Goal: Information Seeking & Learning: Learn about a topic

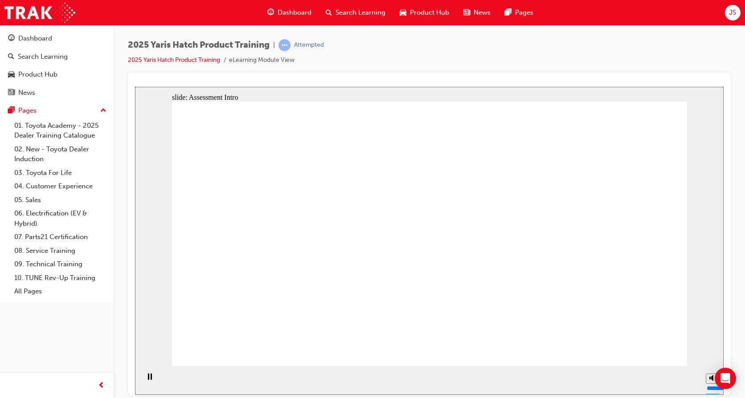
radio input "true"
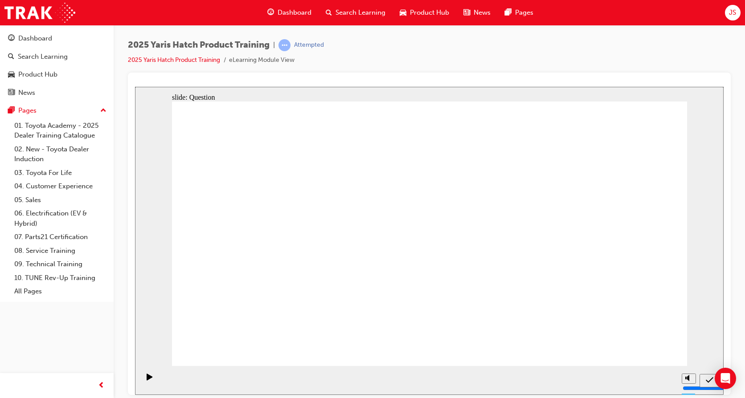
radio input "true"
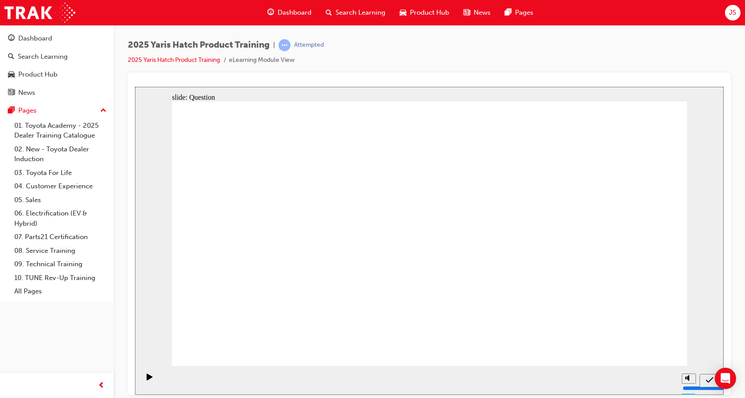
radio input "true"
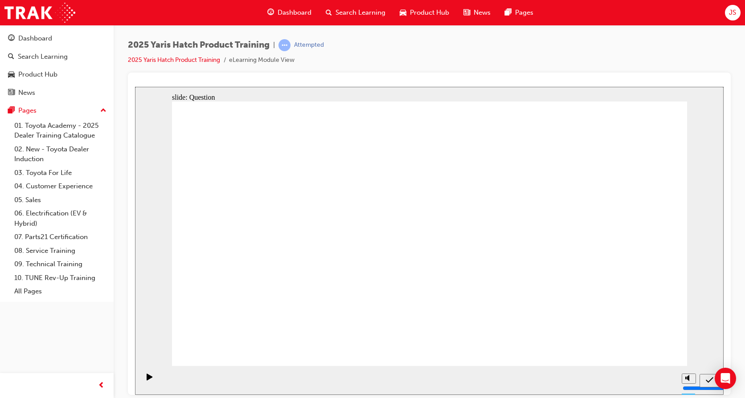
radio input "true"
drag, startPoint x: 518, startPoint y: 295, endPoint x: 396, endPoint y: 292, distance: 122.5
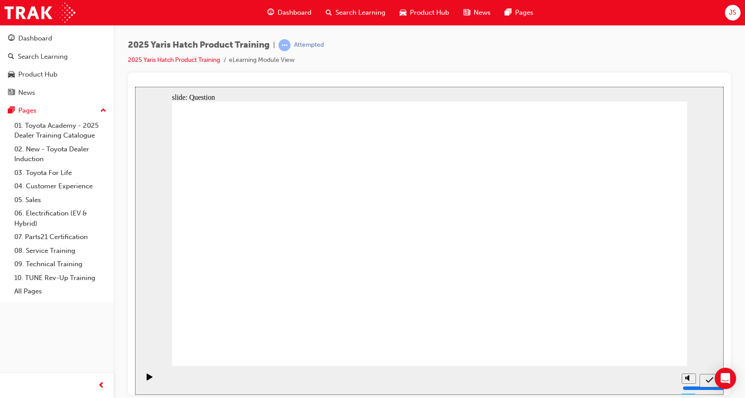
drag, startPoint x: 426, startPoint y: 221, endPoint x: 523, endPoint y: 224, distance: 96.7
drag, startPoint x: 533, startPoint y: 232, endPoint x: 564, endPoint y: 245, distance: 34.3
drag, startPoint x: 488, startPoint y: 219, endPoint x: 387, endPoint y: 212, distance: 100.9
drag, startPoint x: 556, startPoint y: 232, endPoint x: 512, endPoint y: 217, distance: 46.6
drag, startPoint x: 404, startPoint y: 205, endPoint x: 630, endPoint y: 229, distance: 228.0
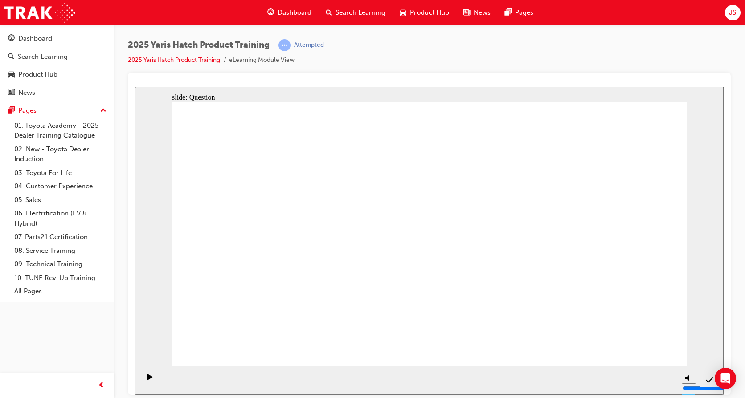
drag, startPoint x: 592, startPoint y: 208, endPoint x: 409, endPoint y: 200, distance: 182.8
drag, startPoint x: 601, startPoint y: 273, endPoint x: 606, endPoint y: 216, distance: 56.8
drag, startPoint x: 487, startPoint y: 204, endPoint x: 502, endPoint y: 264, distance: 61.6
drag, startPoint x: 616, startPoint y: 215, endPoint x: 333, endPoint y: 289, distance: 291.8
drag, startPoint x: 251, startPoint y: 221, endPoint x: 436, endPoint y: 300, distance: 201.1
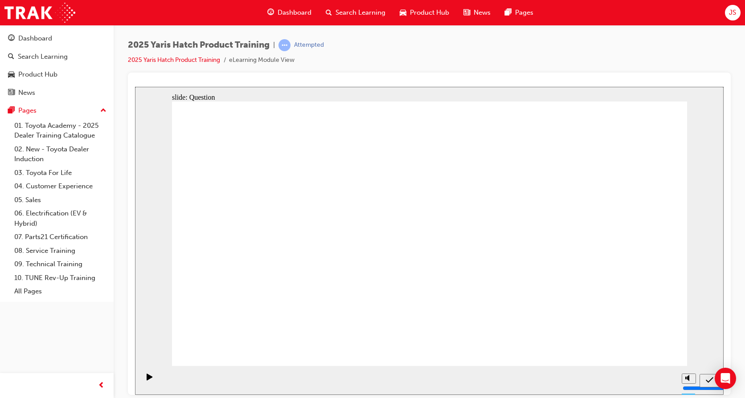
drag, startPoint x: 307, startPoint y: 218, endPoint x: 273, endPoint y: 214, distance: 35.0
drag, startPoint x: 273, startPoint y: 214, endPoint x: 224, endPoint y: 296, distance: 94.9
drag, startPoint x: 401, startPoint y: 215, endPoint x: 591, endPoint y: 307, distance: 210.4
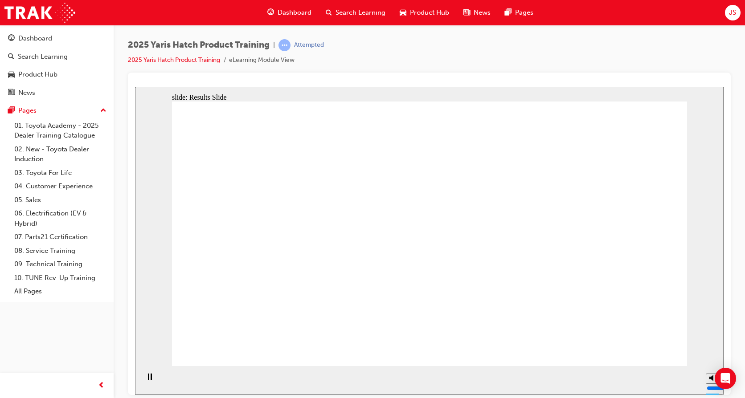
radio input "true"
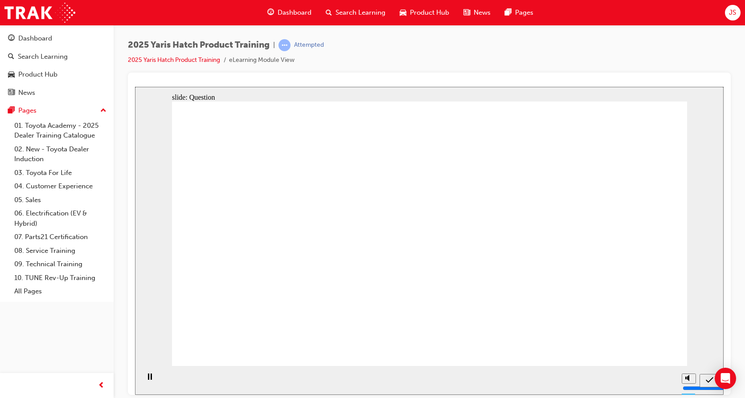
radio input "true"
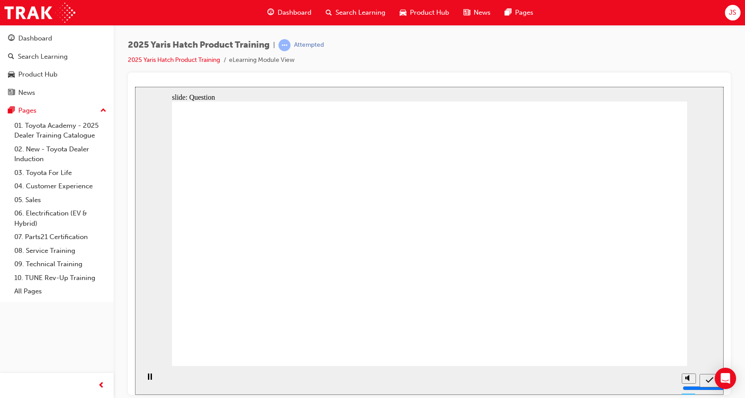
radio input "true"
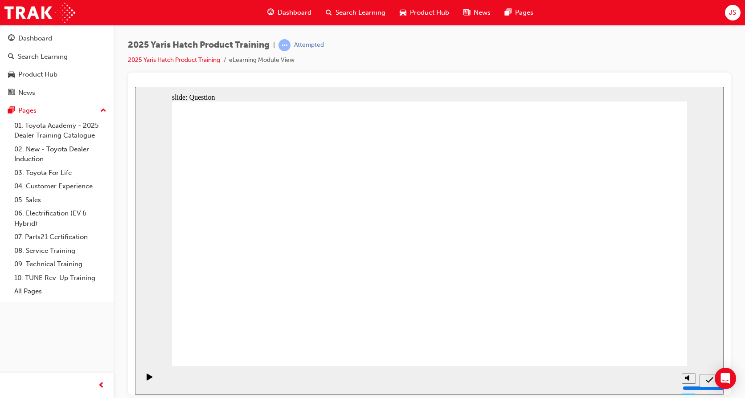
drag, startPoint x: 521, startPoint y: 219, endPoint x: 334, endPoint y: 298, distance: 203.2
drag, startPoint x: 417, startPoint y: 207, endPoint x: 522, endPoint y: 295, distance: 137.5
drag, startPoint x: 348, startPoint y: 216, endPoint x: 284, endPoint y: 292, distance: 99.9
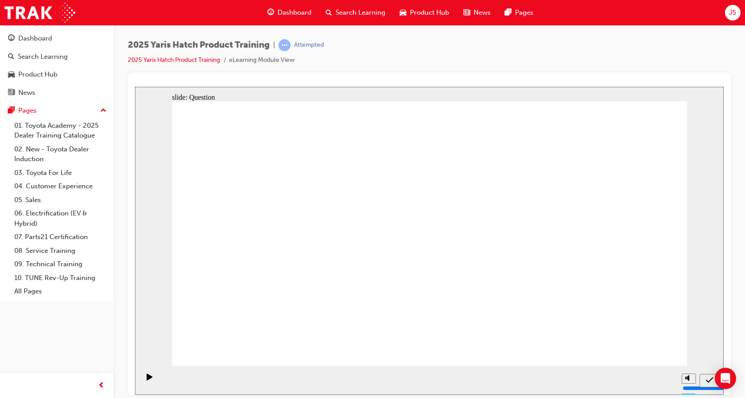
drag, startPoint x: 232, startPoint y: 210, endPoint x: 589, endPoint y: 281, distance: 364.2
drag, startPoint x: 609, startPoint y: 224, endPoint x: 447, endPoint y: 307, distance: 182.1
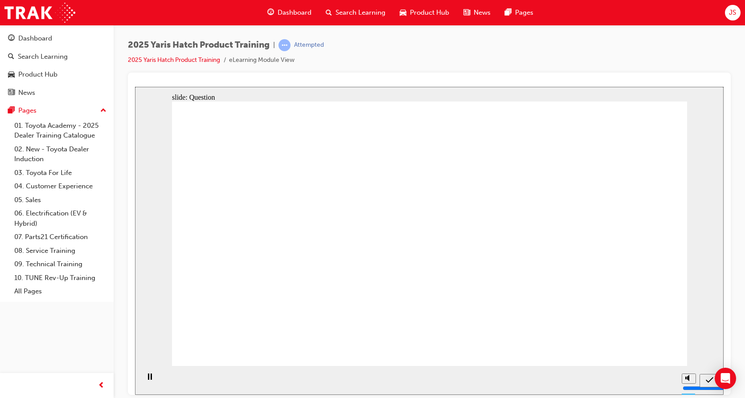
radio input "true"
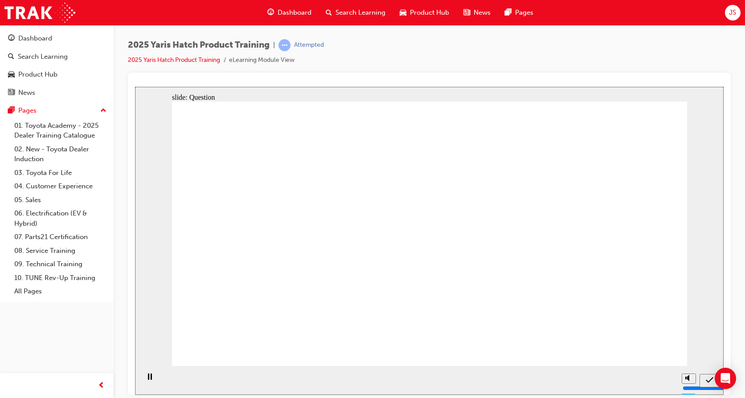
radio input "true"
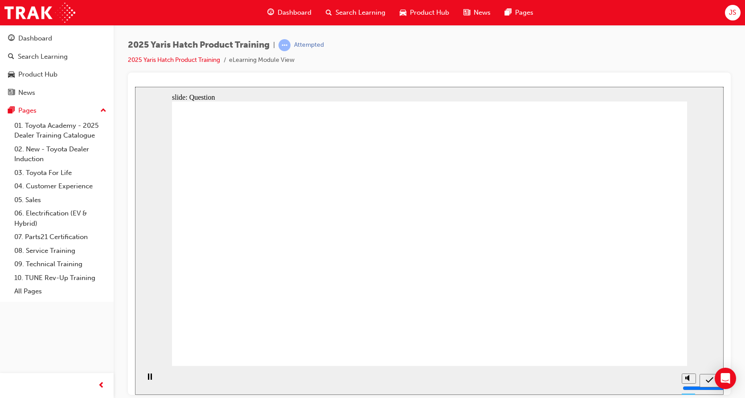
radio input "true"
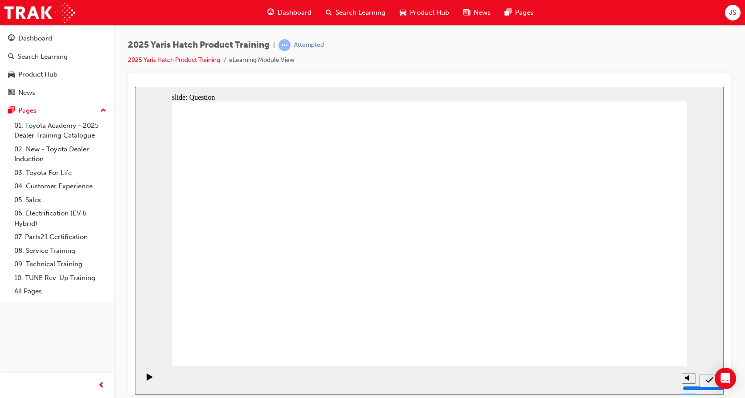
drag, startPoint x: 326, startPoint y: 211, endPoint x: 254, endPoint y: 285, distance: 103.6
drag, startPoint x: 523, startPoint y: 213, endPoint x: 350, endPoint y: 293, distance: 190.7
drag, startPoint x: 237, startPoint y: 212, endPoint x: 415, endPoint y: 290, distance: 193.7
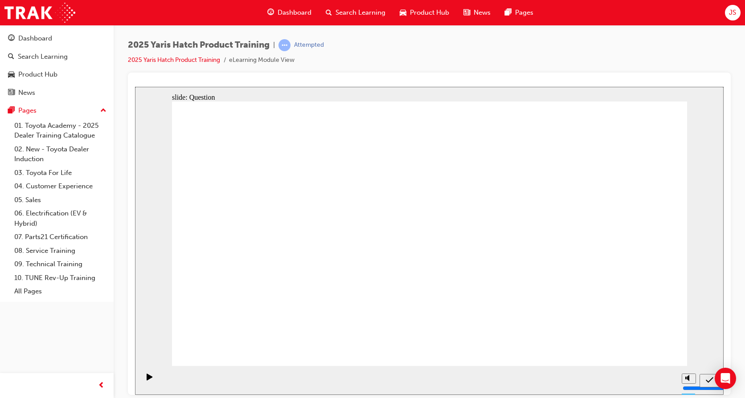
drag, startPoint x: 397, startPoint y: 302, endPoint x: 482, endPoint y: 228, distance: 113.6
drag, startPoint x: 514, startPoint y: 227, endPoint x: 442, endPoint y: 302, distance: 104.0
drag, startPoint x: 419, startPoint y: 211, endPoint x: 519, endPoint y: 282, distance: 122.9
drag, startPoint x: 426, startPoint y: 298, endPoint x: 466, endPoint y: 226, distance: 82.5
drag, startPoint x: 466, startPoint y: 226, endPoint x: 613, endPoint y: 298, distance: 163.7
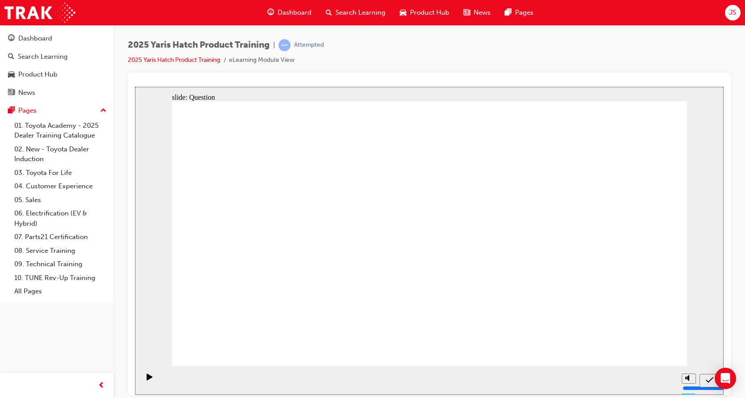
drag, startPoint x: 579, startPoint y: 237, endPoint x: 429, endPoint y: 301, distance: 163.5
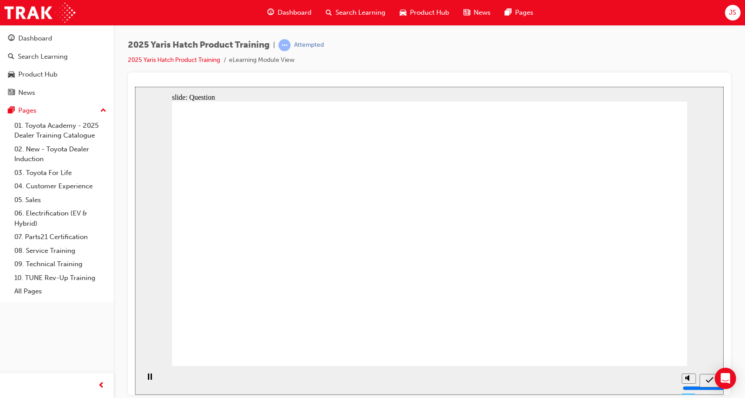
radio input "true"
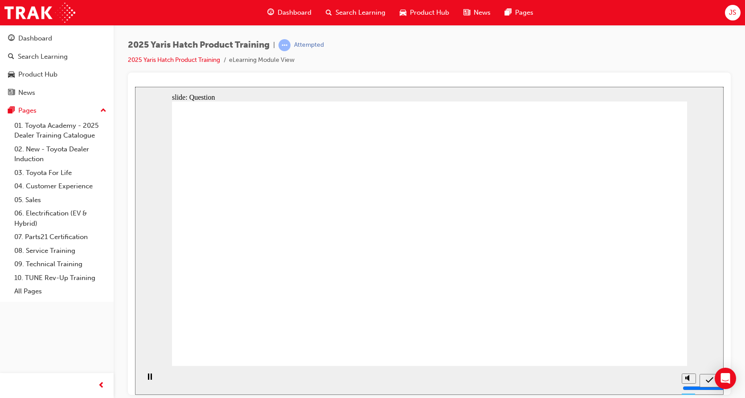
drag, startPoint x: 620, startPoint y: 341, endPoint x: 640, endPoint y: 350, distance: 22.1
radio input "true"
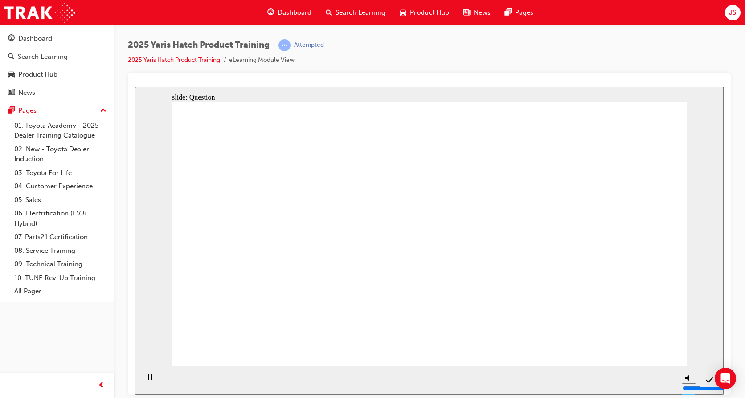
radio input "true"
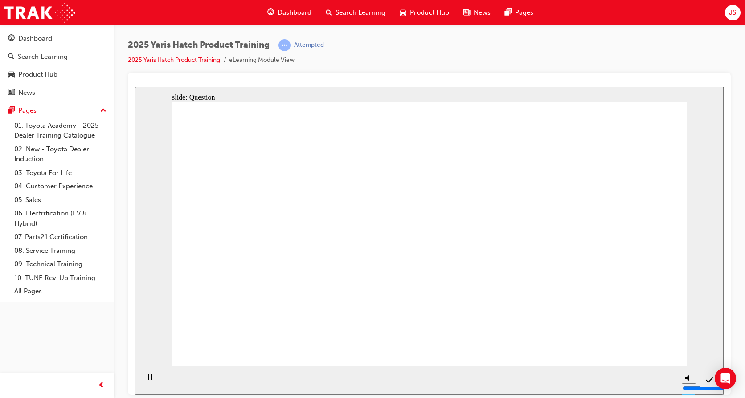
drag, startPoint x: 330, startPoint y: 219, endPoint x: 256, endPoint y: 295, distance: 105.8
drag, startPoint x: 225, startPoint y: 207, endPoint x: 422, endPoint y: 284, distance: 211.8
drag, startPoint x: 433, startPoint y: 204, endPoint x: 423, endPoint y: 202, distance: 10.9
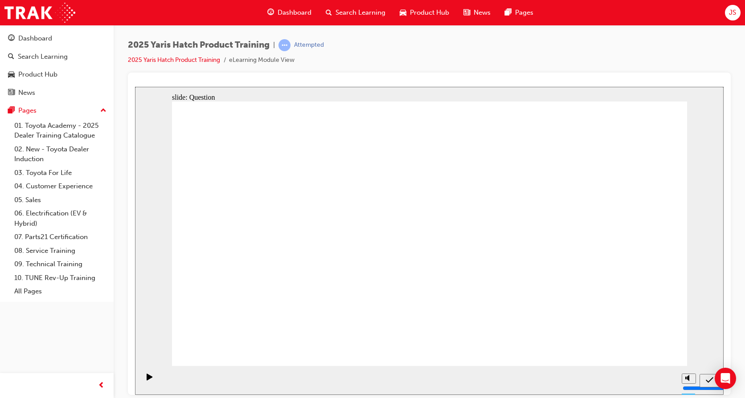
drag, startPoint x: 420, startPoint y: 293, endPoint x: 415, endPoint y: 286, distance: 8.8
drag, startPoint x: 417, startPoint y: 218, endPoint x: 503, endPoint y: 294, distance: 114.8
drag, startPoint x: 412, startPoint y: 288, endPoint x: 412, endPoint y: 219, distance: 69.5
drag, startPoint x: 412, startPoint y: 219, endPoint x: 594, endPoint y: 295, distance: 197.4
drag, startPoint x: 619, startPoint y: 217, endPoint x: 361, endPoint y: 284, distance: 266.0
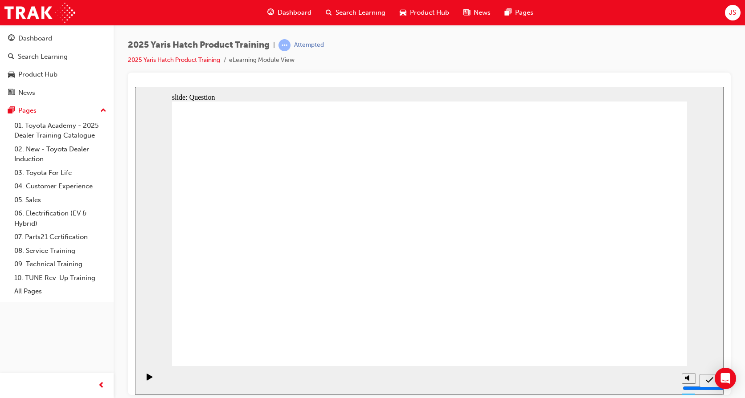
drag, startPoint x: 317, startPoint y: 302, endPoint x: 405, endPoint y: 231, distance: 113.4
drag, startPoint x: 512, startPoint y: 221, endPoint x: 343, endPoint y: 294, distance: 184.3
drag, startPoint x: 413, startPoint y: 246, endPoint x: 422, endPoint y: 289, distance: 43.8
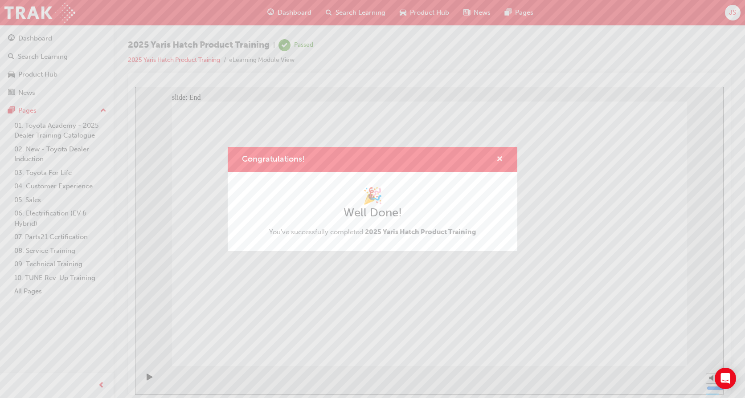
click at [501, 157] on span "cross-icon" at bounding box center [499, 160] width 7 height 8
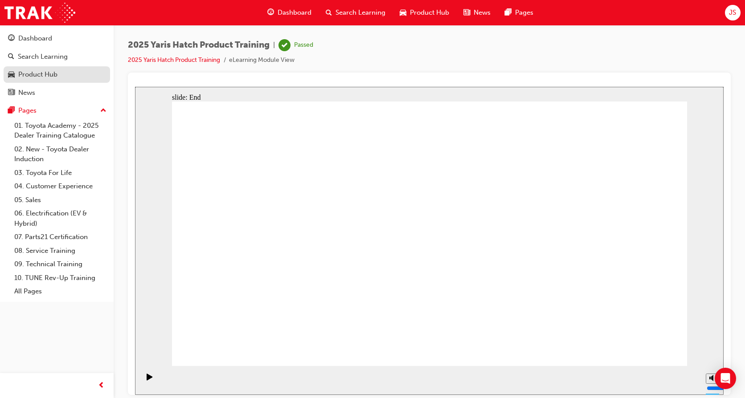
click at [40, 70] on div "Product Hub" at bounding box center [37, 74] width 39 height 10
